Goal: Task Accomplishment & Management: Use online tool/utility

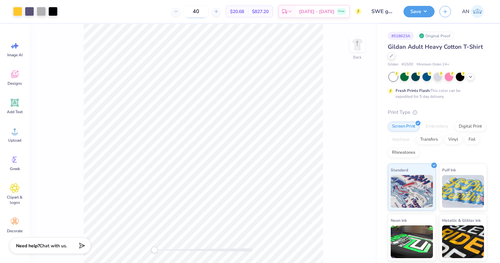
click at [209, 12] on input "40" at bounding box center [196, 12] width 26 height 12
type input "4"
type input "25"
click at [353, 49] on img at bounding box center [357, 44] width 26 height 26
click at [40, 13] on div at bounding box center [41, 10] width 9 height 9
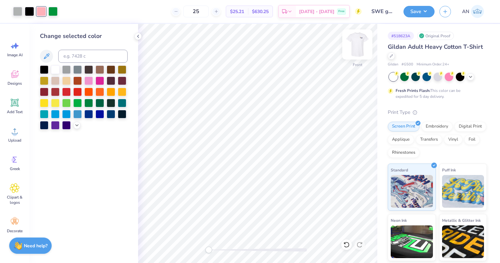
click at [357, 45] on img at bounding box center [357, 44] width 26 height 26
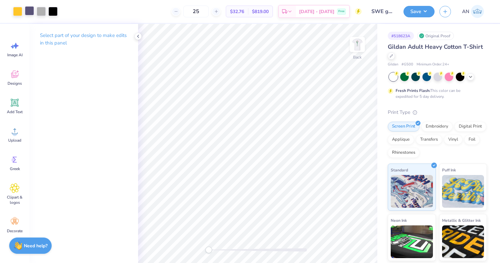
click at [27, 9] on div at bounding box center [29, 10] width 9 height 9
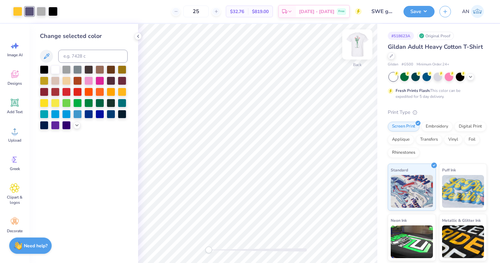
click at [353, 47] on img at bounding box center [357, 44] width 26 height 26
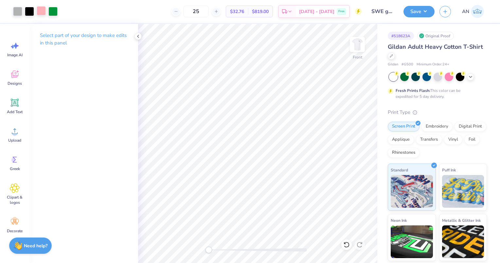
click at [39, 9] on div at bounding box center [41, 10] width 9 height 9
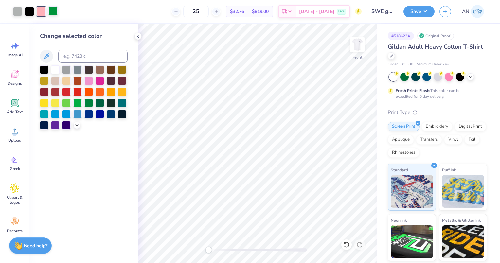
click at [55, 11] on div at bounding box center [52, 10] width 9 height 9
click at [38, 10] on div at bounding box center [41, 10] width 9 height 9
click at [76, 55] on input at bounding box center [92, 56] width 69 height 13
type input "5275"
click at [137, 34] on icon at bounding box center [137, 36] width 5 height 5
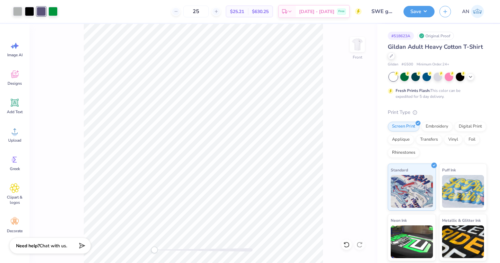
click at [40, 9] on div at bounding box center [41, 11] width 9 height 9
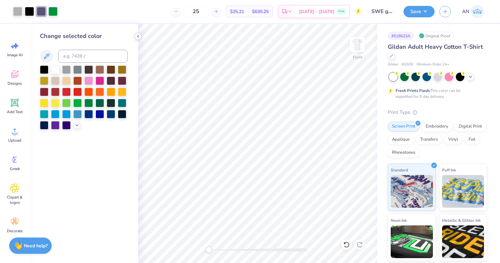
click at [136, 36] on icon at bounding box center [137, 36] width 5 height 5
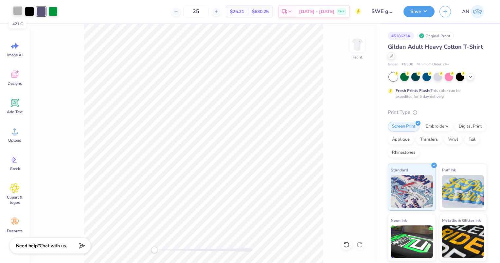
click at [18, 12] on div at bounding box center [17, 10] width 9 height 9
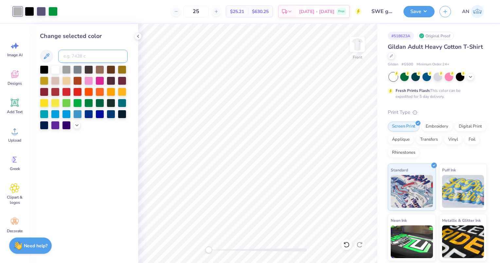
click at [77, 60] on input at bounding box center [92, 56] width 69 height 13
type input "5275"
click at [63, 11] on div "25 $23.53 Per Item $588.25 Total Est. Delivery Sep 25 - 28 Free" at bounding box center [206, 11] width 311 height 23
click at [136, 35] on icon at bounding box center [137, 36] width 5 height 5
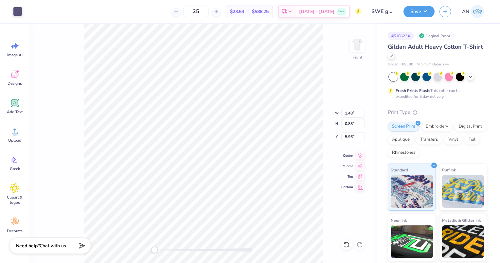
click at [344, 98] on div "Front W 1.48 1.48 " H 0.88 0.88 " Y 5.96 5.96 " Center Middle Top Bottom" at bounding box center [203, 143] width 348 height 239
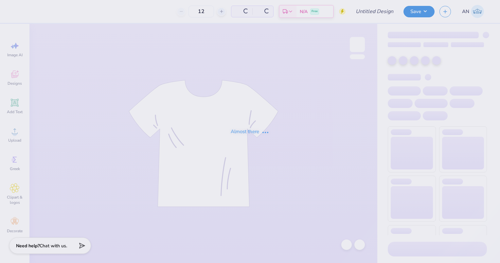
type input "SWE gen merch"
type input "40"
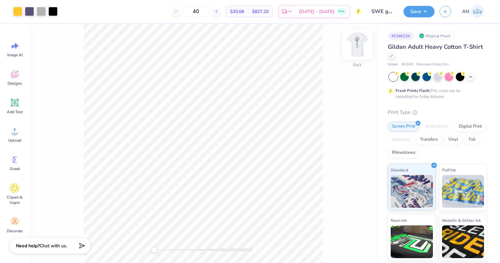
click at [357, 43] on img at bounding box center [357, 44] width 26 height 26
click at [17, 10] on div at bounding box center [17, 10] width 9 height 9
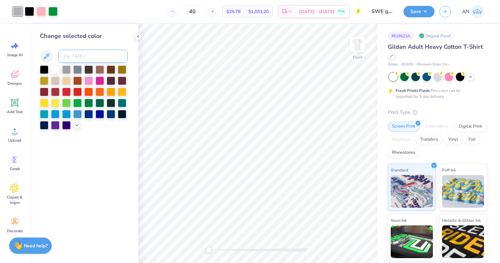
click at [78, 58] on input at bounding box center [92, 56] width 69 height 13
type input "5275"
click at [42, 10] on div at bounding box center [41, 10] width 9 height 9
click at [69, 62] on input at bounding box center [92, 56] width 69 height 13
type input "5275"
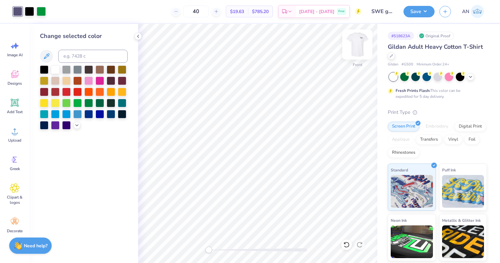
click at [359, 43] on img at bounding box center [357, 44] width 26 height 26
click at [359, 43] on img at bounding box center [357, 44] width 13 height 13
click at [362, 44] on img at bounding box center [357, 44] width 26 height 26
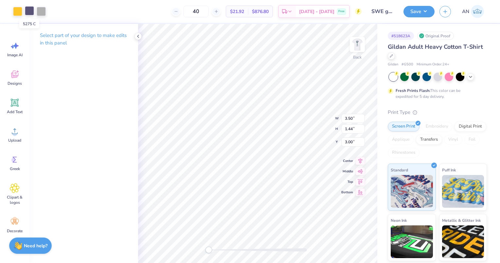
click at [27, 9] on div at bounding box center [29, 10] width 9 height 9
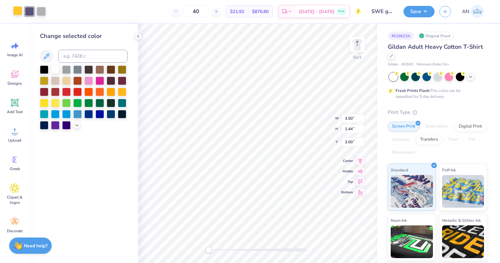
click at [17, 14] on div at bounding box center [17, 10] width 9 height 9
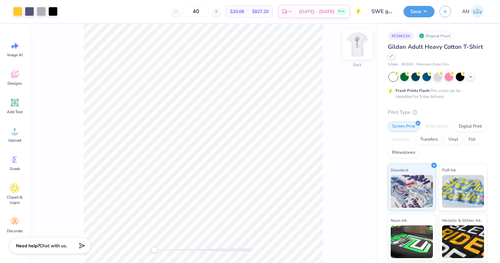
click at [363, 48] on img at bounding box center [357, 44] width 26 height 26
click at [44, 12] on div at bounding box center [41, 10] width 9 height 9
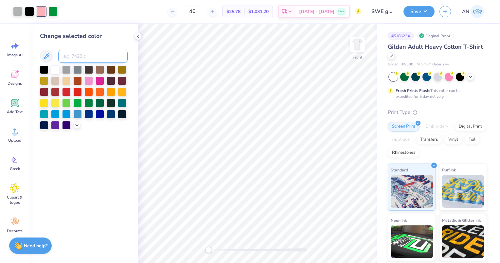
click at [87, 56] on input at bounding box center [92, 56] width 69 height 13
type input "123"
click at [417, 14] on button "Save" at bounding box center [418, 10] width 31 height 11
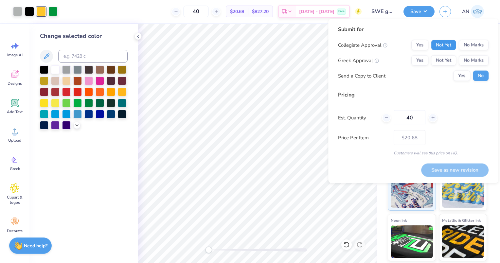
click at [444, 43] on button "Not Yet" at bounding box center [443, 45] width 25 height 10
click at [440, 60] on button "Not Yet" at bounding box center [443, 60] width 25 height 10
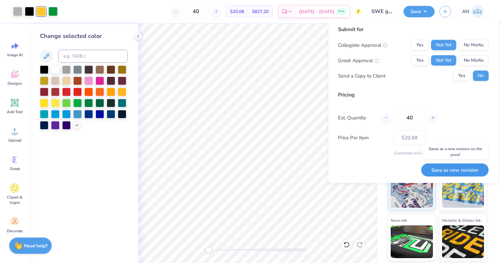
click at [440, 173] on button "Save as new revision" at bounding box center [454, 169] width 67 height 13
type input "$20.68"
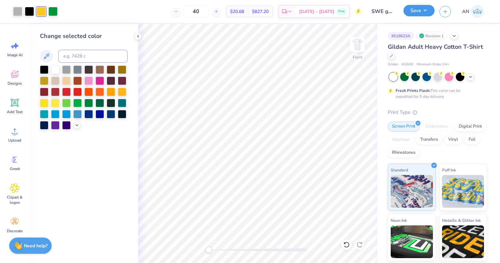
click at [414, 14] on button "Save" at bounding box center [418, 10] width 31 height 11
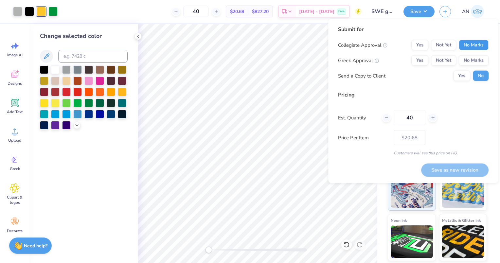
click at [470, 46] on button "No Marks" at bounding box center [474, 45] width 30 height 10
click at [467, 55] on div "Yes Not Yet No Marks" at bounding box center [449, 60] width 77 height 10
click at [468, 61] on button "No Marks" at bounding box center [474, 60] width 30 height 10
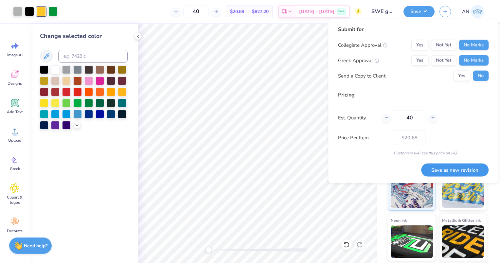
click at [444, 173] on button "Save as new revision" at bounding box center [454, 169] width 67 height 13
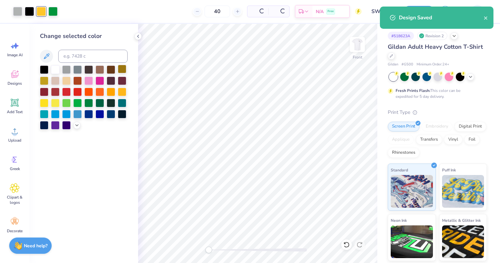
type input "$20.68"
